Goal: Navigation & Orientation: Find specific page/section

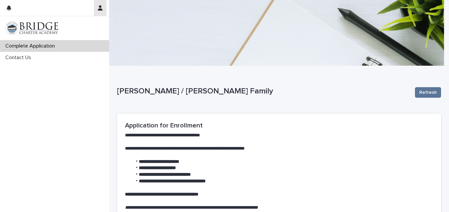
click at [101, 10] on icon "button" at bounding box center [100, 7] width 5 height 5
click at [419, 91] on div at bounding box center [224, 106] width 449 height 212
click at [14, 172] on div "Complete Application Contact Us" at bounding box center [54, 126] width 109 height 172
click at [99, 4] on button "button" at bounding box center [100, 8] width 13 height 16
click at [41, 104] on div at bounding box center [224, 106] width 449 height 212
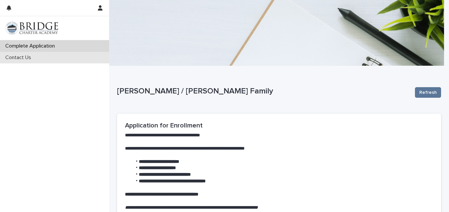
click at [20, 56] on p "Contact Us" at bounding box center [20, 58] width 34 height 6
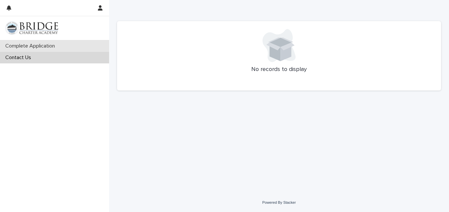
click at [26, 45] on p "Complete Application" at bounding box center [32, 46] width 58 height 6
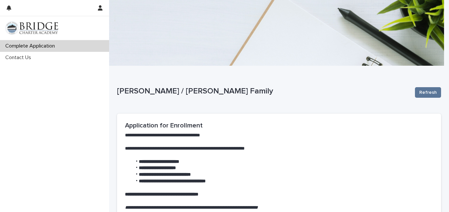
click at [41, 148] on div "Complete Application Contact Us" at bounding box center [54, 126] width 109 height 172
click at [348, 96] on p "[PERSON_NAME] / [PERSON_NAME] Family" at bounding box center [263, 92] width 293 height 10
click at [34, 134] on div "Complete Application Contact Us" at bounding box center [54, 126] width 109 height 172
